Goal: Transaction & Acquisition: Purchase product/service

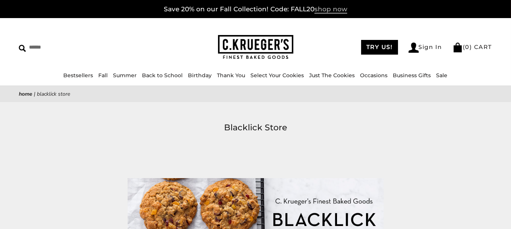
click at [326, 10] on span "shop now" at bounding box center [330, 9] width 33 height 8
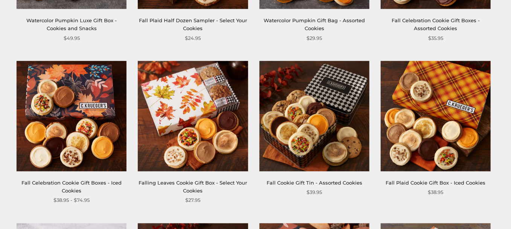
scroll to position [603, 0]
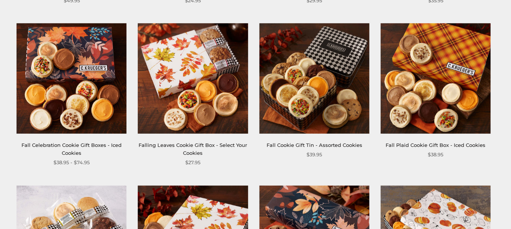
click at [75, 144] on link "Fall Celebration Cookie Gift Boxes - Iced Cookies" at bounding box center [71, 149] width 100 height 14
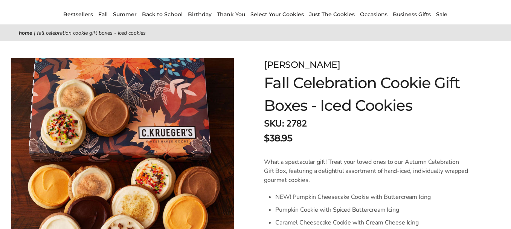
scroll to position [75, 0]
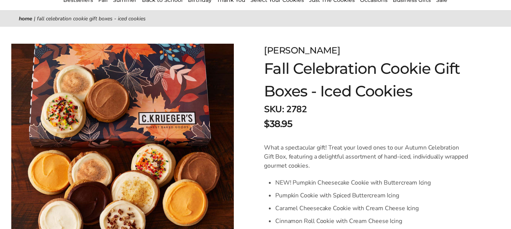
click at [395, 122] on div "$38.95" at bounding box center [368, 124] width 209 height 14
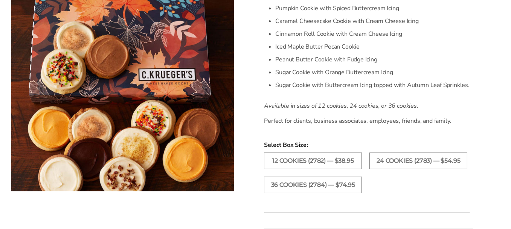
scroll to position [264, 0]
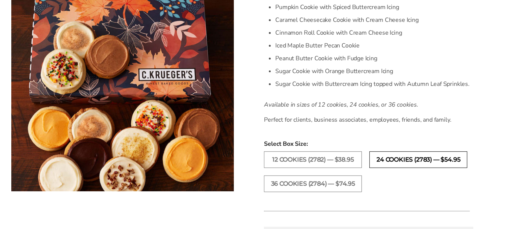
click at [384, 159] on label "24 COOKIES (2783) — $54.95" at bounding box center [418, 159] width 98 height 17
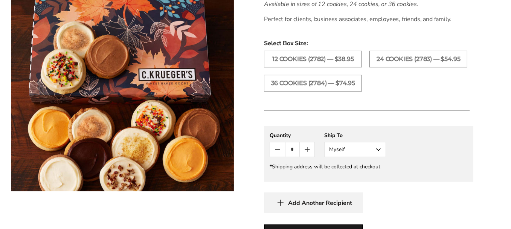
scroll to position [377, 0]
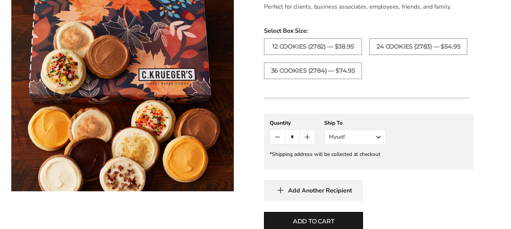
click at [378, 135] on button "Myself" at bounding box center [355, 137] width 62 height 15
click at [379, 137] on button "Myself" at bounding box center [355, 137] width 62 height 15
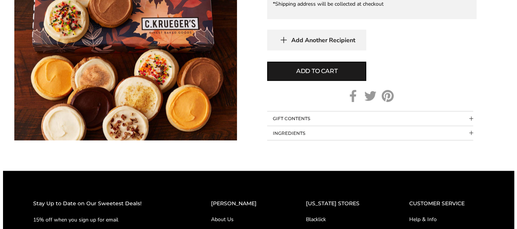
scroll to position [527, 0]
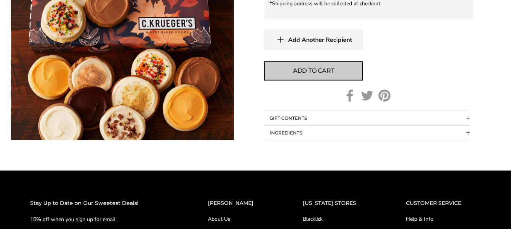
click at [322, 72] on span "Add to cart" at bounding box center [313, 70] width 41 height 9
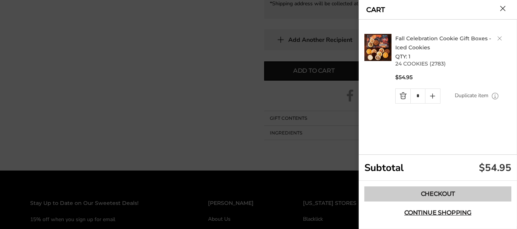
click at [436, 193] on link "Checkout" at bounding box center [437, 193] width 147 height 15
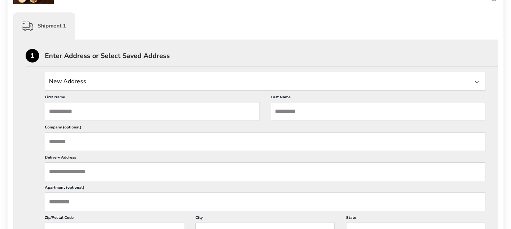
scroll to position [188, 0]
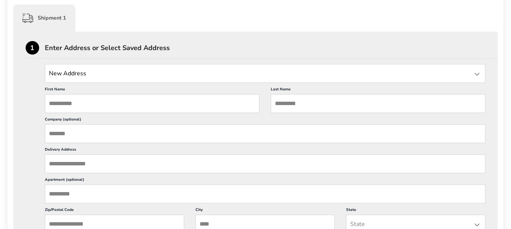
click at [70, 99] on input "First Name" at bounding box center [152, 103] width 215 height 19
type input "*****"
type input "**********"
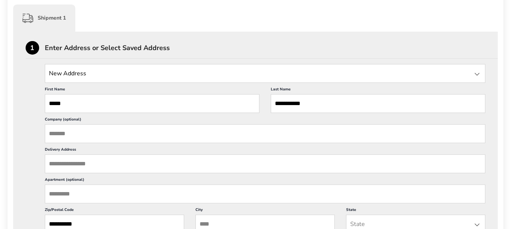
type input "*********"
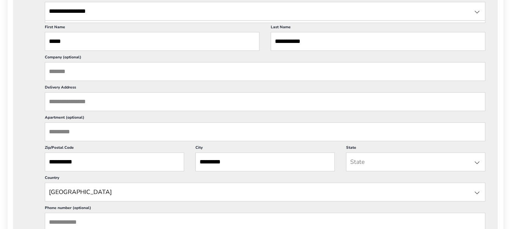
scroll to position [264, 0]
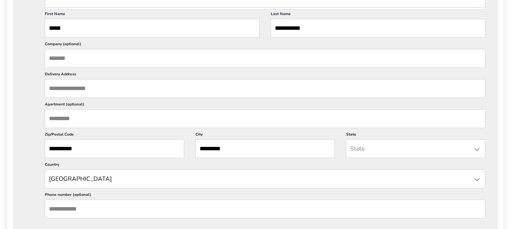
click at [72, 85] on input "Delivery Address" at bounding box center [265, 88] width 441 height 19
click at [70, 29] on input "*****" at bounding box center [152, 28] width 215 height 19
click at [74, 88] on input "Delivery Address" at bounding box center [265, 88] width 441 height 19
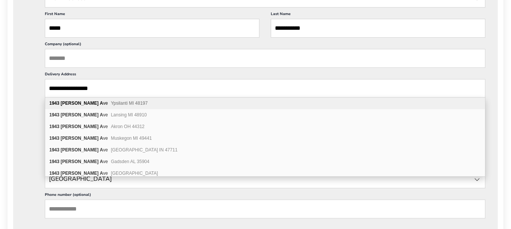
click at [72, 102] on b "Harding" at bounding box center [80, 103] width 38 height 5
type input "**********"
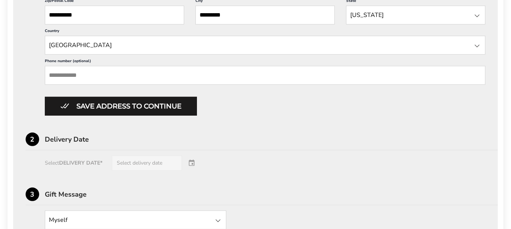
scroll to position [414, 0]
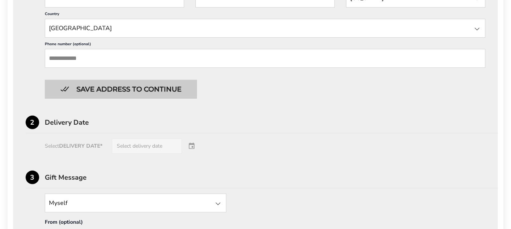
click at [104, 83] on button "Save address to continue" at bounding box center [121, 89] width 152 height 19
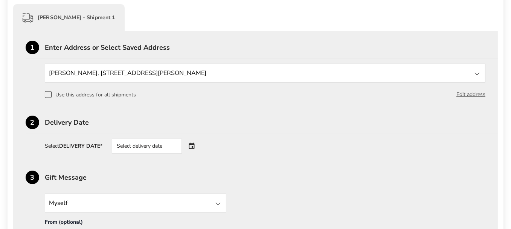
scroll to position [204, 0]
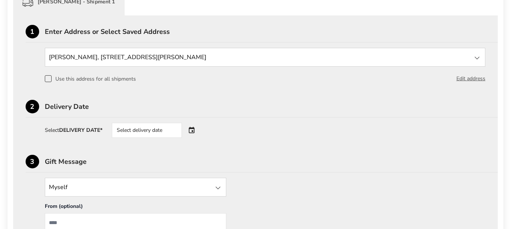
click at [144, 130] on div "Select delivery date" at bounding box center [147, 130] width 70 height 15
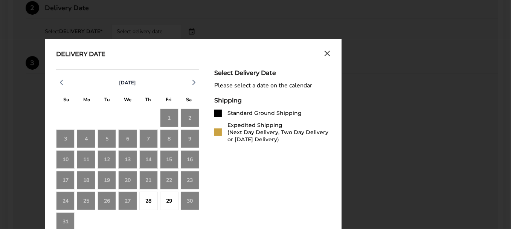
scroll to position [317, 0]
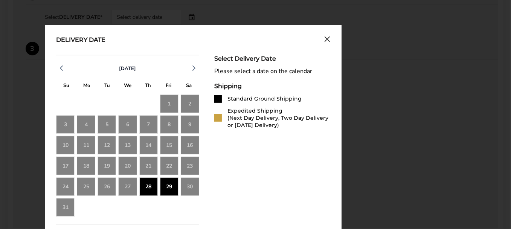
click at [171, 185] on div "29" at bounding box center [169, 186] width 18 height 18
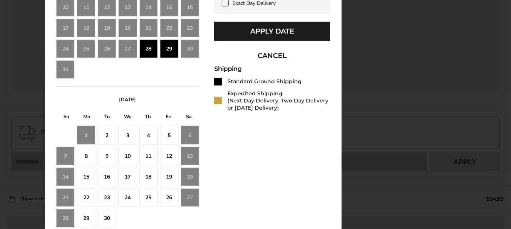
scroll to position [468, 0]
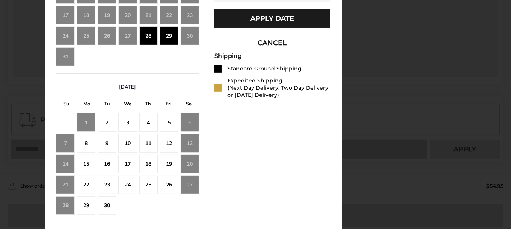
click at [106, 120] on div "2" at bounding box center [107, 122] width 18 height 18
click at [169, 37] on div "29" at bounding box center [169, 36] width 18 height 18
click at [106, 122] on div "2" at bounding box center [107, 122] width 18 height 18
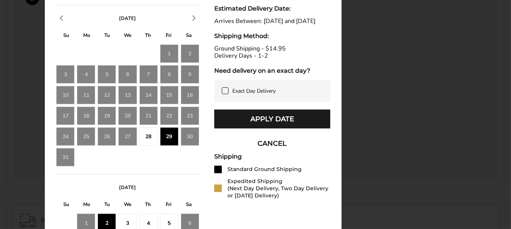
scroll to position [355, 0]
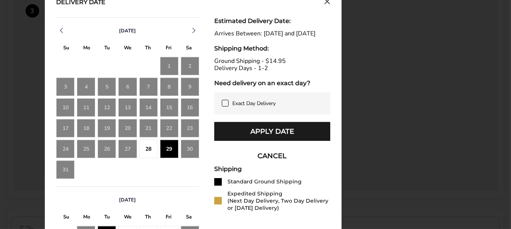
click at [266, 163] on button "CANCEL" at bounding box center [272, 155] width 116 height 19
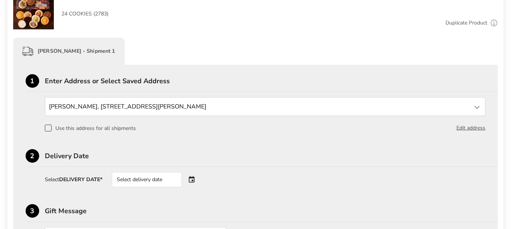
scroll to position [204, 0]
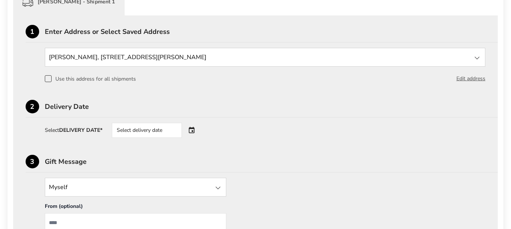
click at [147, 129] on div "Select delivery date" at bounding box center [147, 130] width 70 height 15
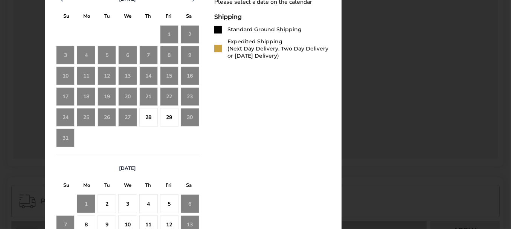
scroll to position [430, 0]
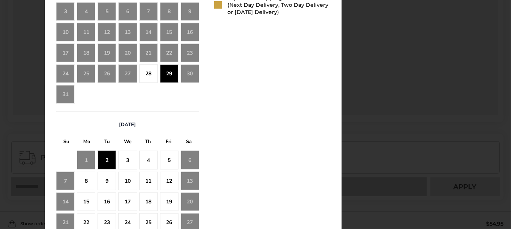
click at [107, 163] on div "2" at bounding box center [107, 160] width 18 height 18
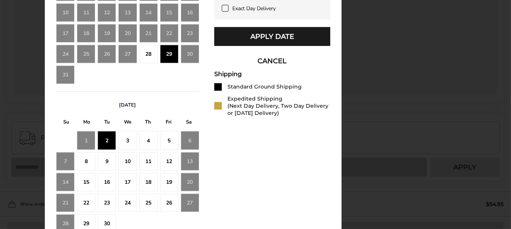
scroll to position [468, 0]
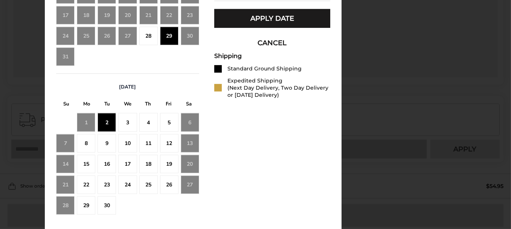
click at [107, 163] on div "16" at bounding box center [107, 164] width 18 height 18
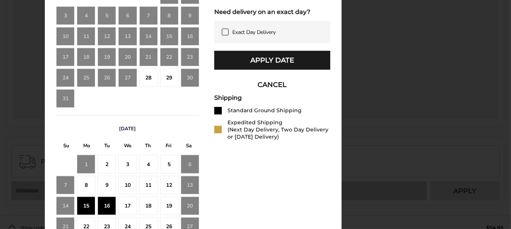
scroll to position [430, 0]
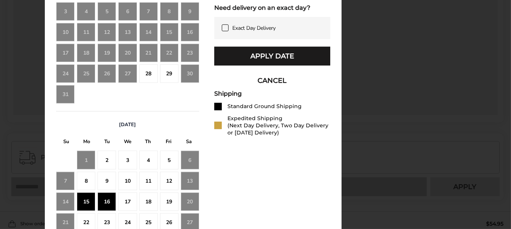
click at [172, 75] on div "29" at bounding box center [169, 73] width 18 height 18
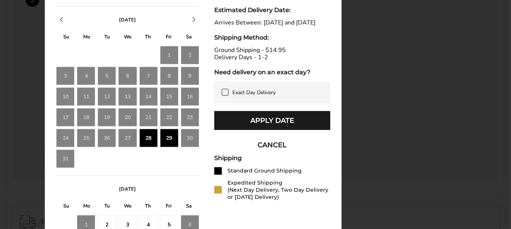
scroll to position [324, 0]
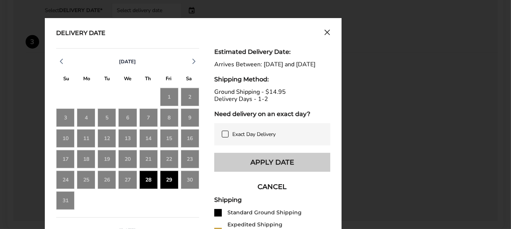
click at [267, 165] on button "Apply Date" at bounding box center [272, 162] width 116 height 19
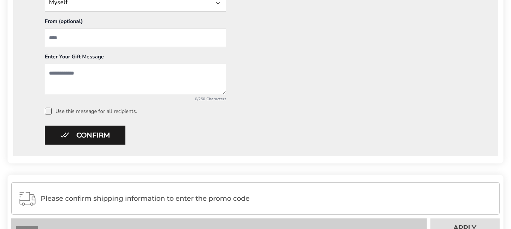
scroll to position [400, 0]
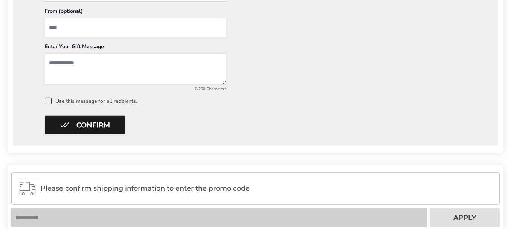
click at [87, 126] on button "Confirm" at bounding box center [85, 125] width 81 height 19
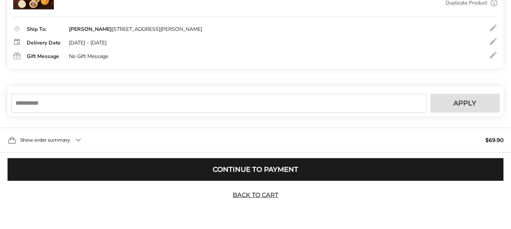
click at [65, 101] on input "text" at bounding box center [218, 103] width 415 height 19
type input "******"
click at [438, 98] on button "Apply" at bounding box center [464, 103] width 69 height 19
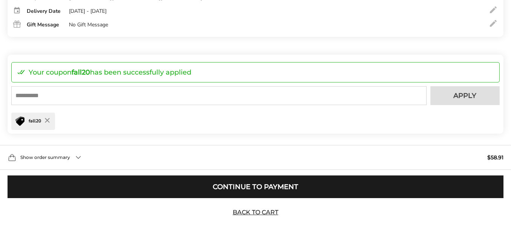
scroll to position [224, 0]
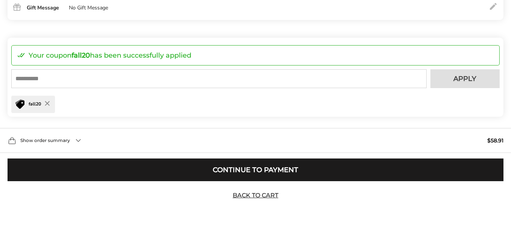
click at [78, 140] on div "Show order summary $58.91" at bounding box center [255, 140] width 511 height 25
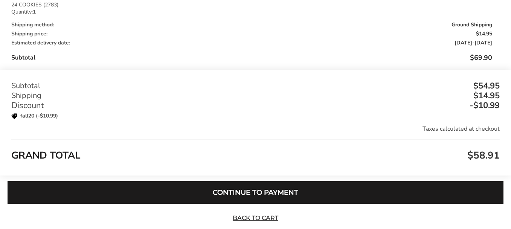
scroll to position [437, 0]
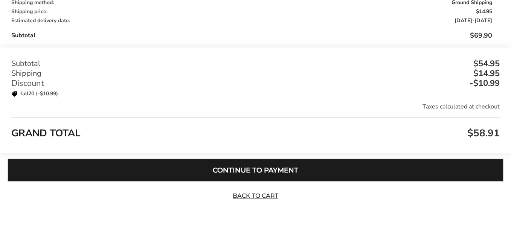
click at [229, 171] on button "Continue to Payment" at bounding box center [256, 170] width 496 height 23
